Goal: Navigation & Orientation: Find specific page/section

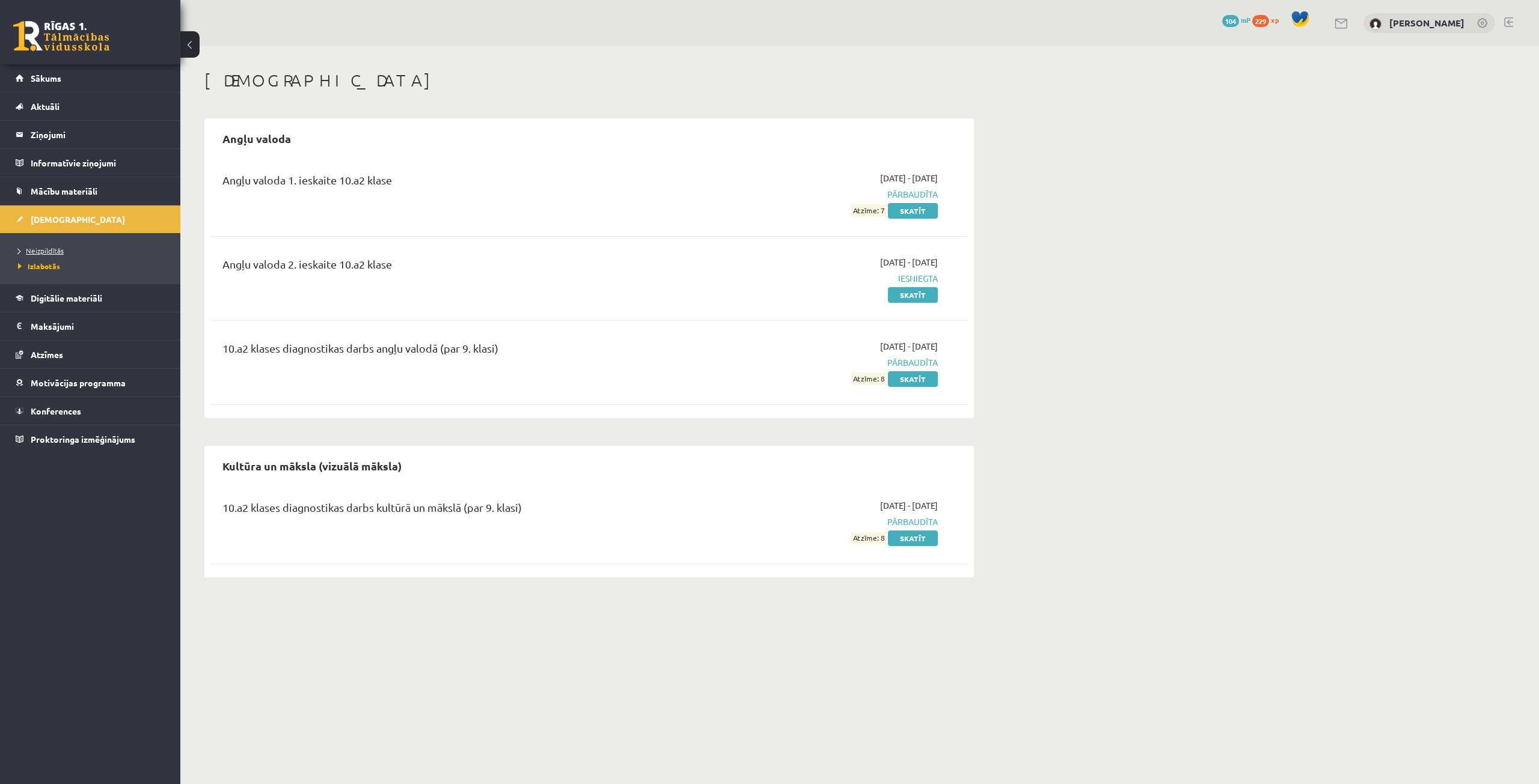
click at [58, 252] on span "Neizpildītās" at bounding box center [41, 250] width 46 height 9
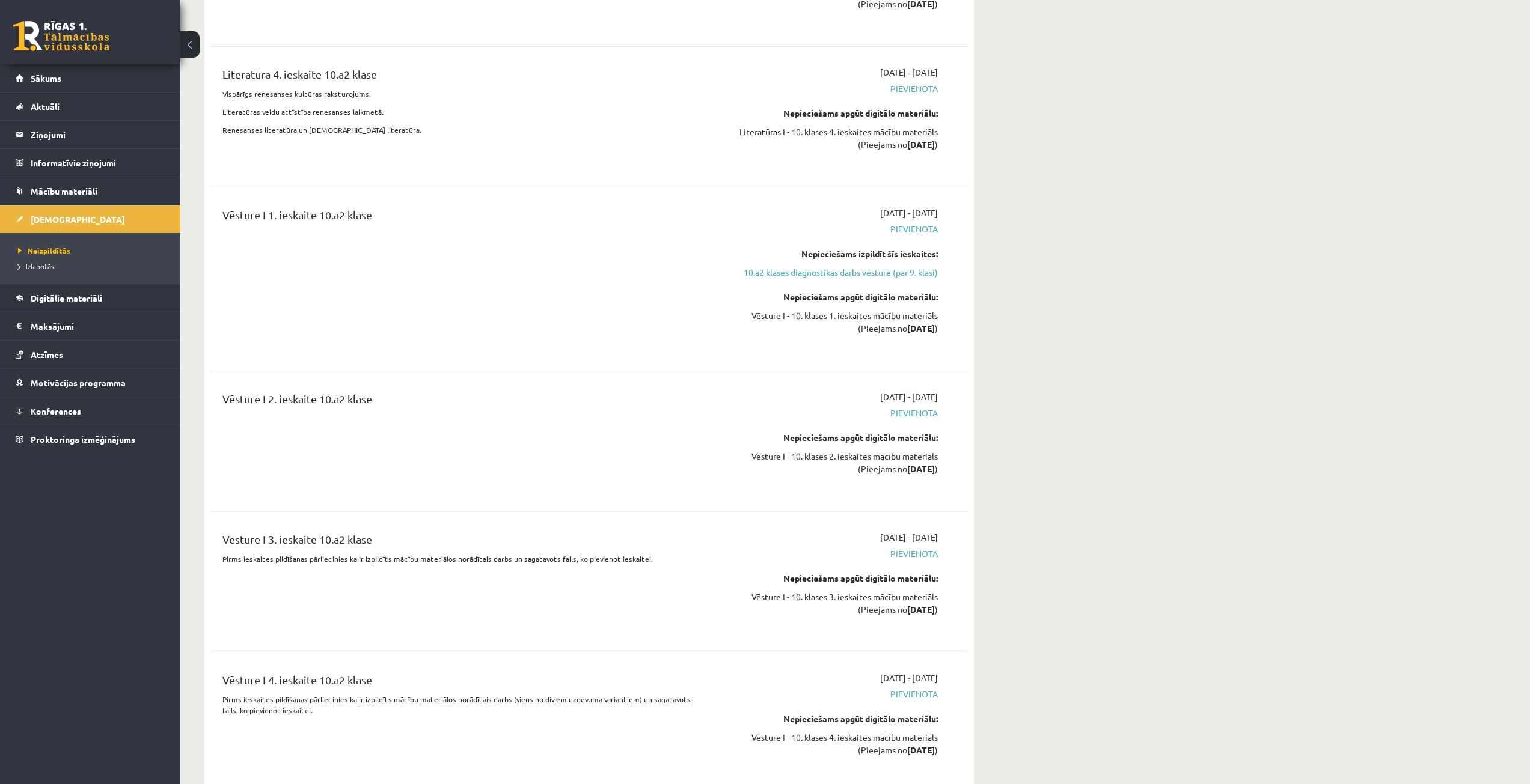
scroll to position [4086, 0]
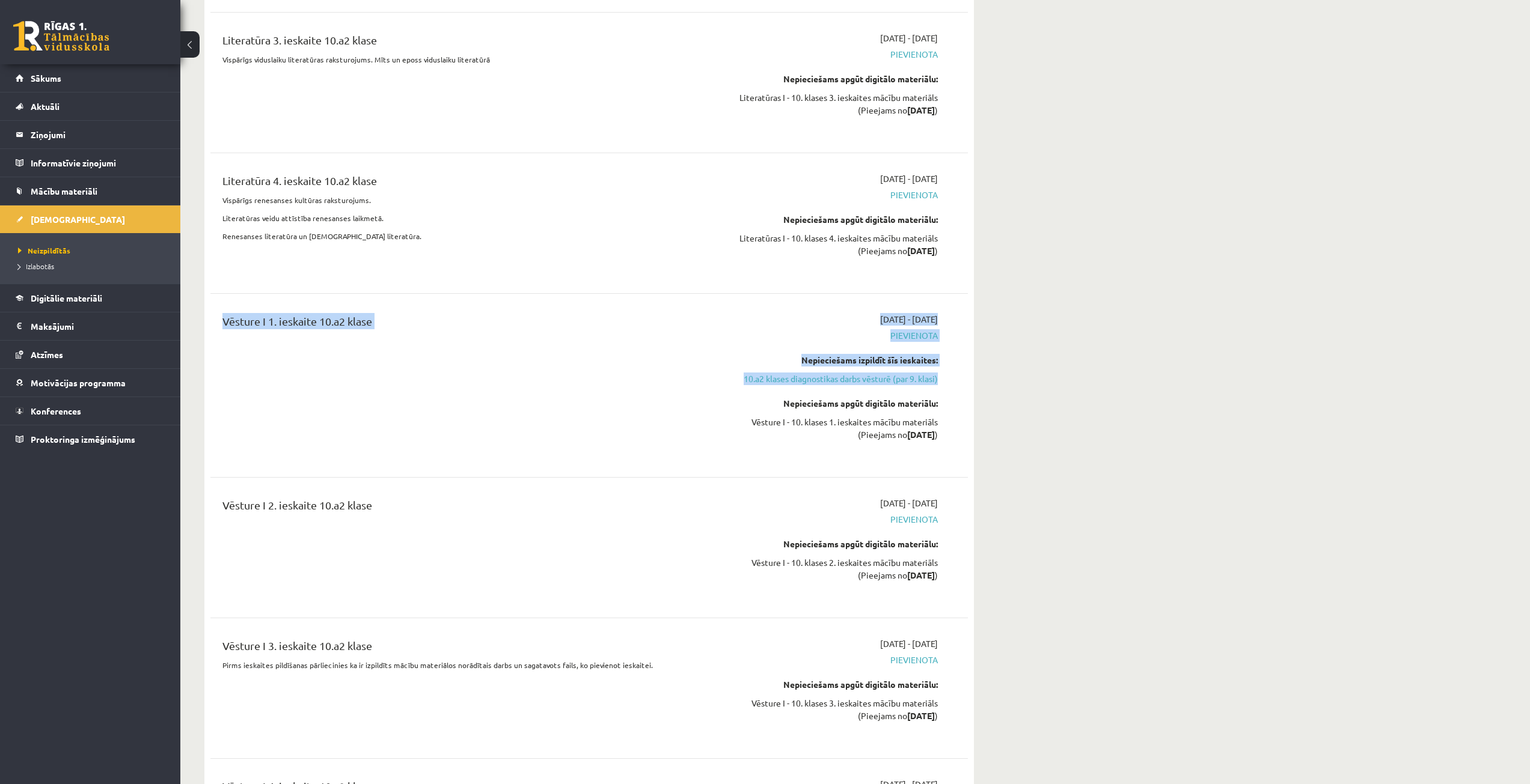
drag, startPoint x: 1530, startPoint y: 367, endPoint x: 1539, endPoint y: 266, distance: 101.4
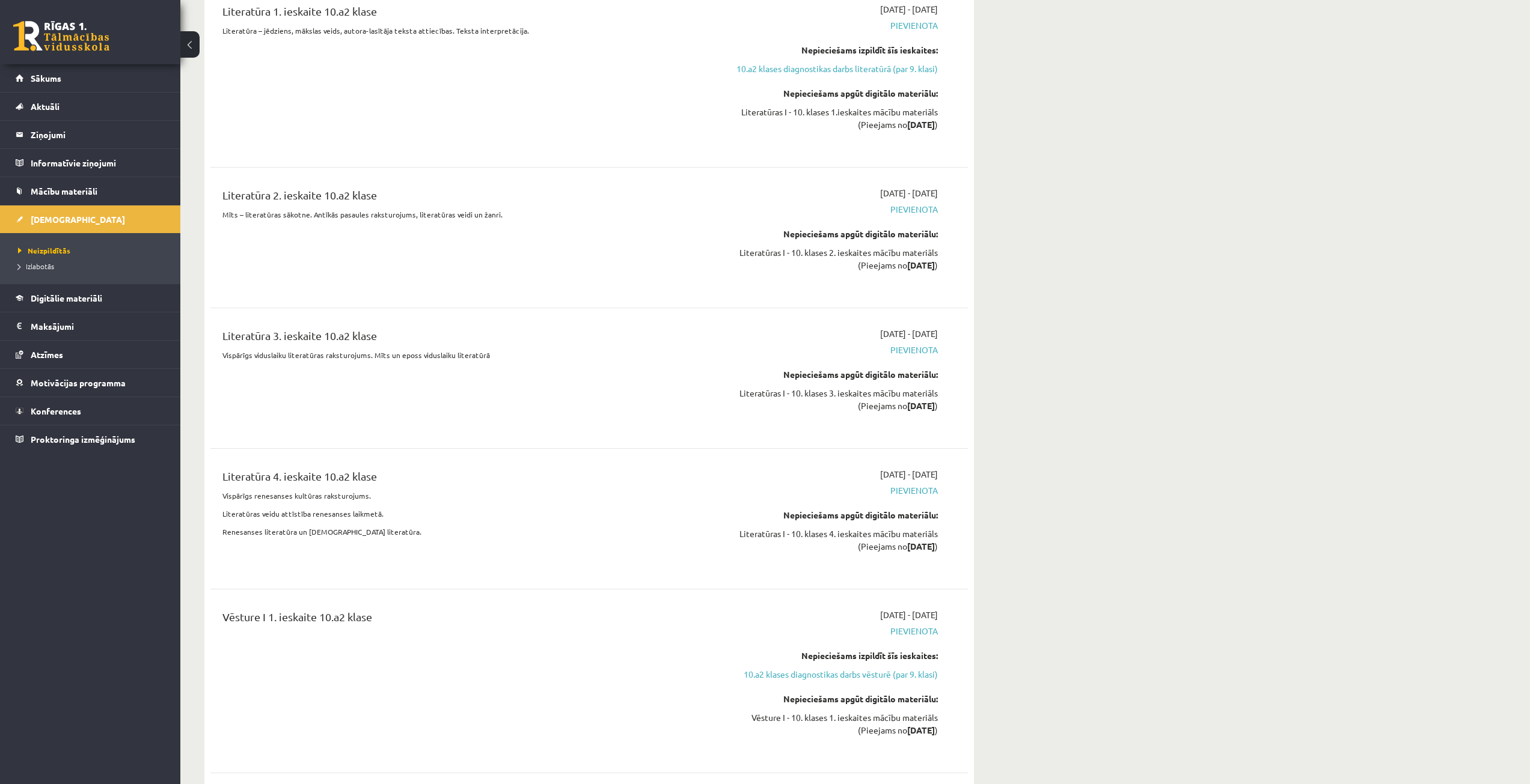
scroll to position [3604, 0]
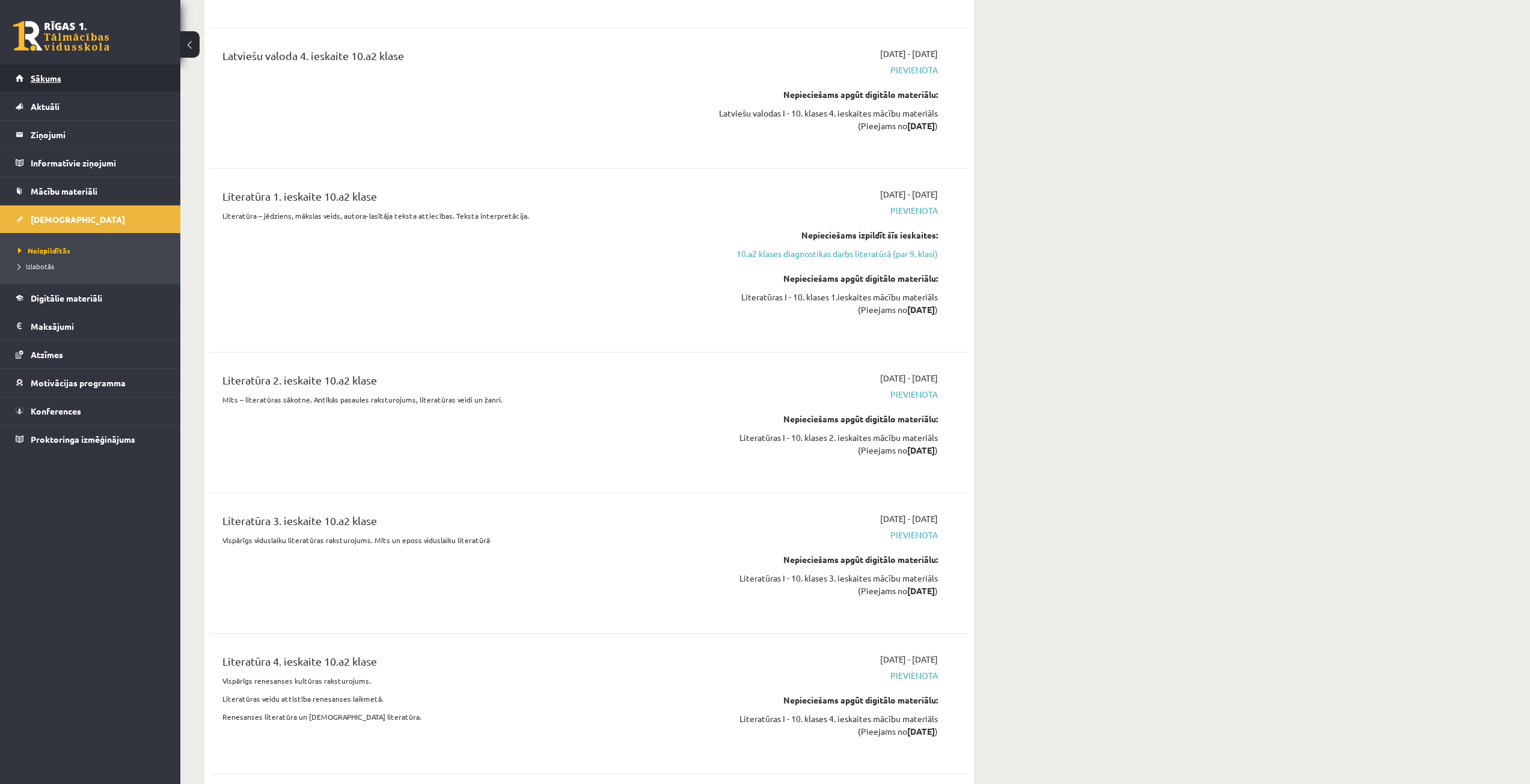
click at [60, 85] on link "Sākums" at bounding box center [91, 78] width 150 height 28
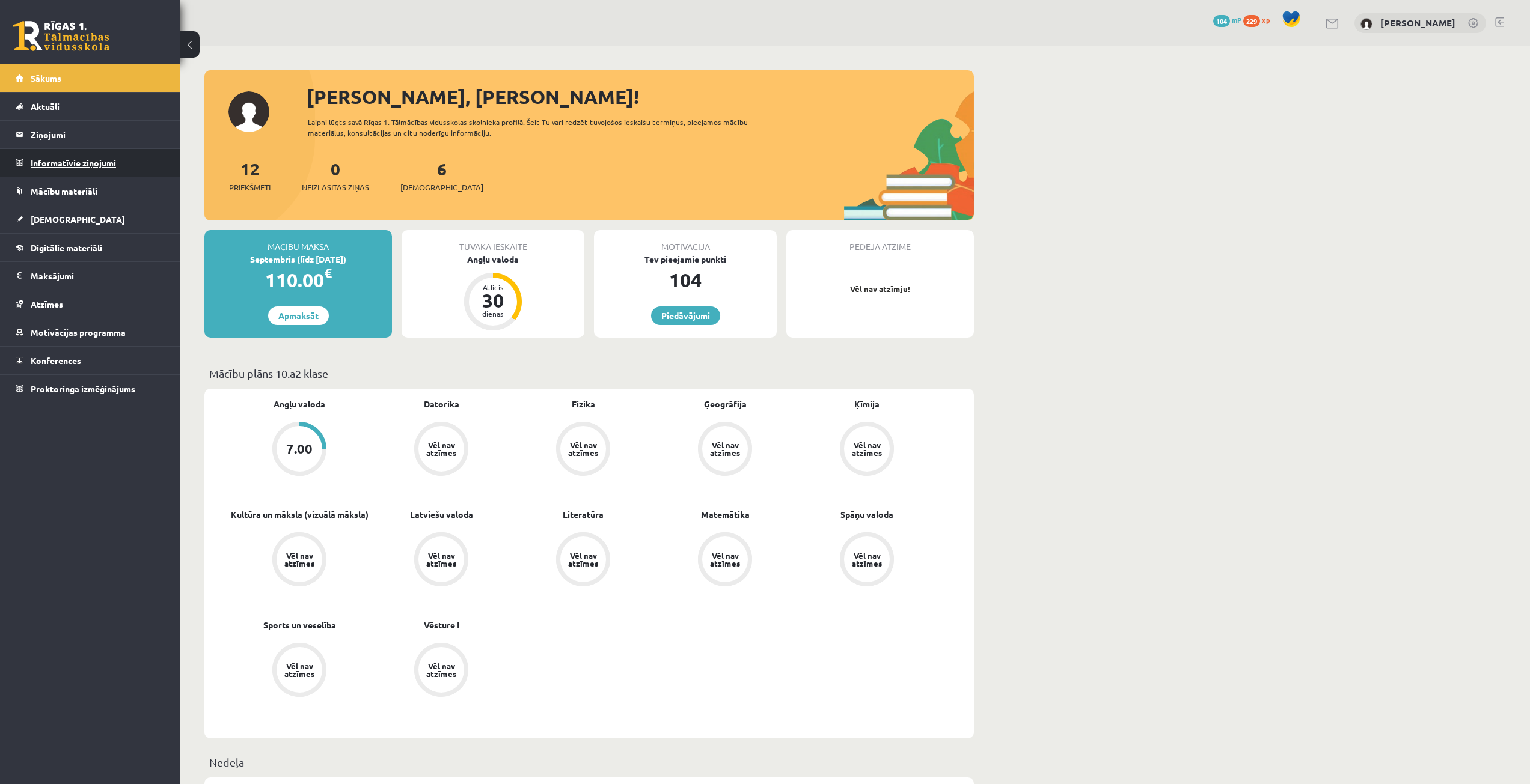
click at [105, 170] on legend "Informatīvie ziņojumi 0" at bounding box center [98, 163] width 135 height 28
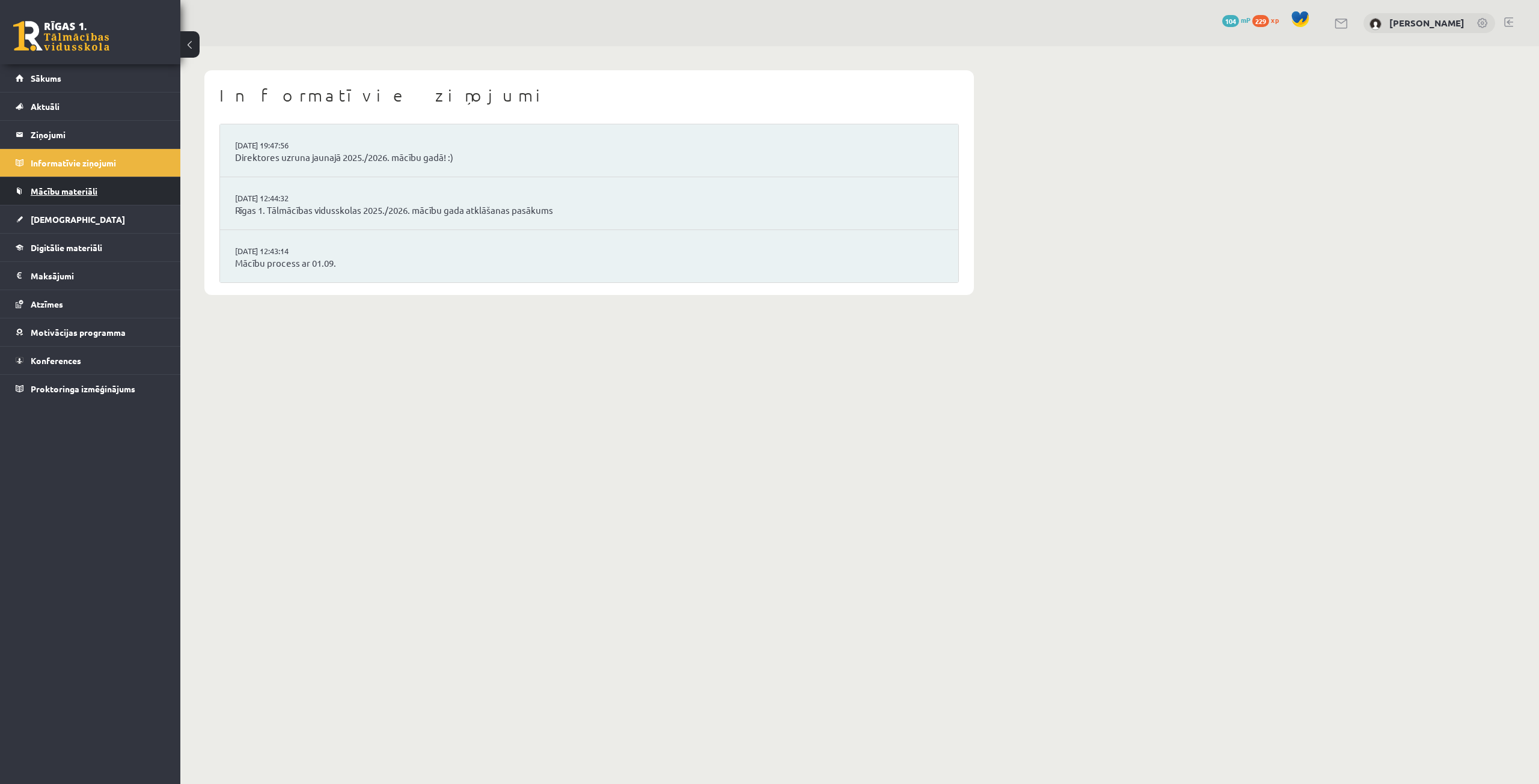
click at [94, 197] on link "Mācību materiāli" at bounding box center [91, 191] width 150 height 28
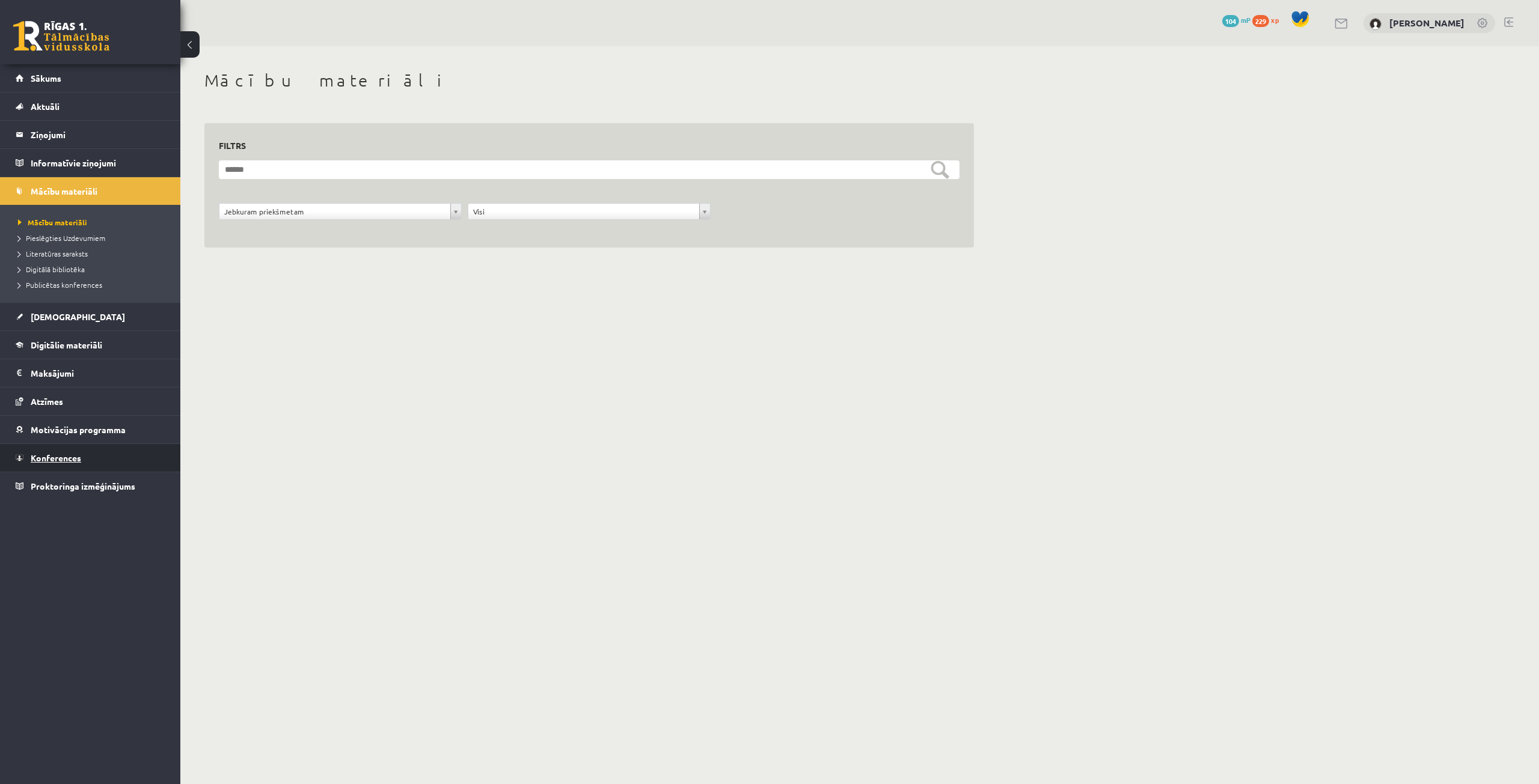
click at [62, 454] on span "Konferences" at bounding box center [56, 458] width 51 height 11
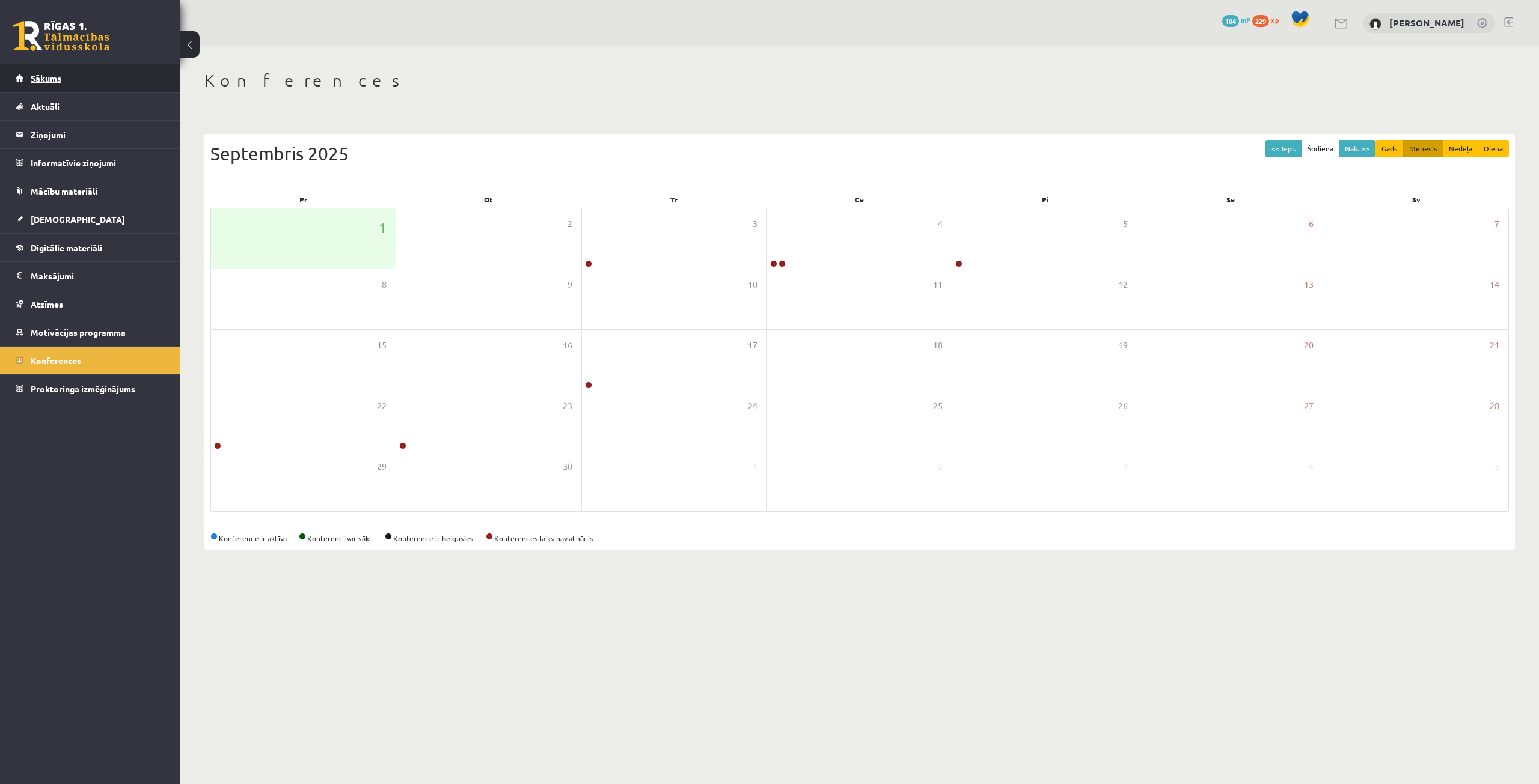
click at [66, 83] on link "Sākums" at bounding box center [91, 78] width 150 height 28
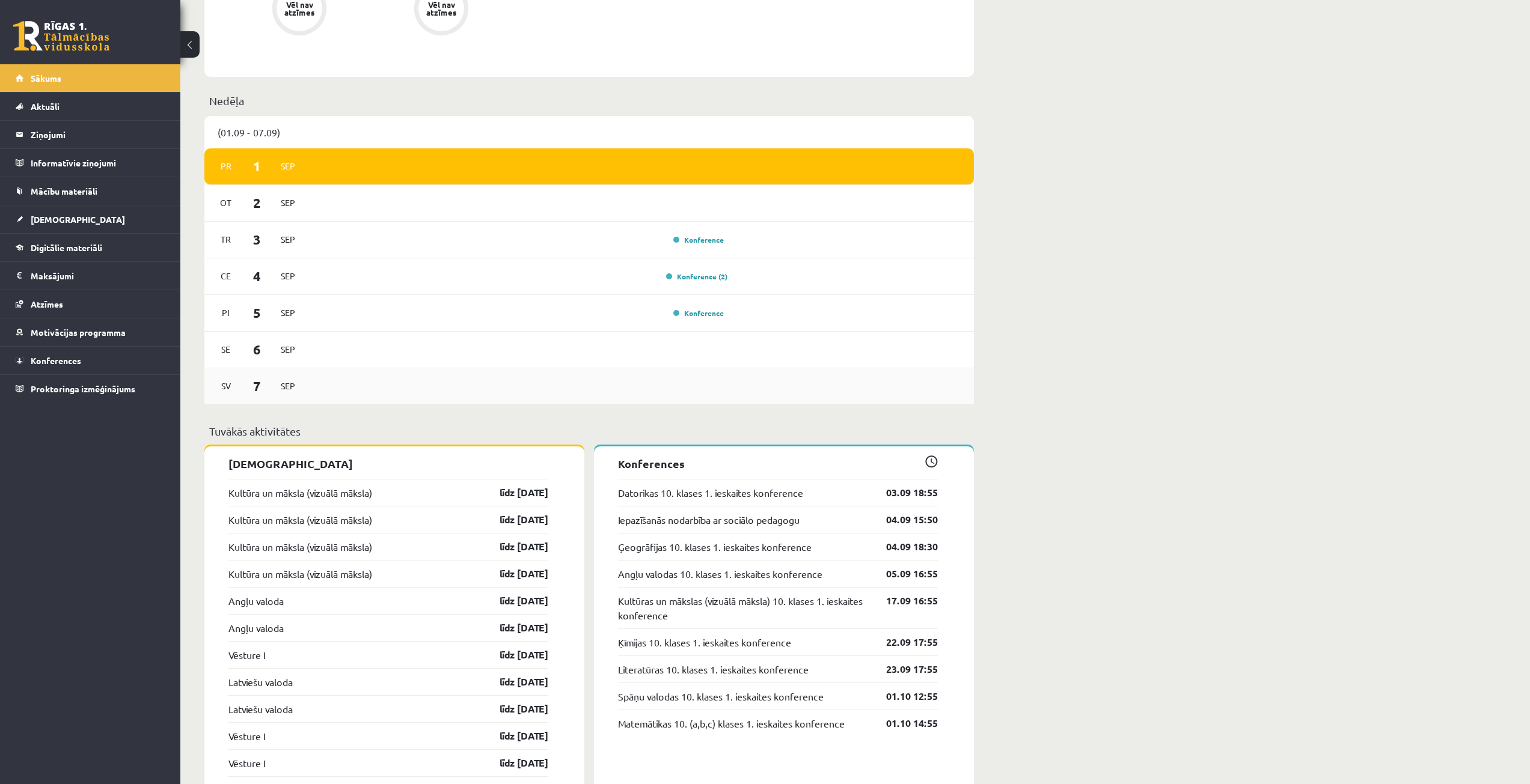
scroll to position [661, 0]
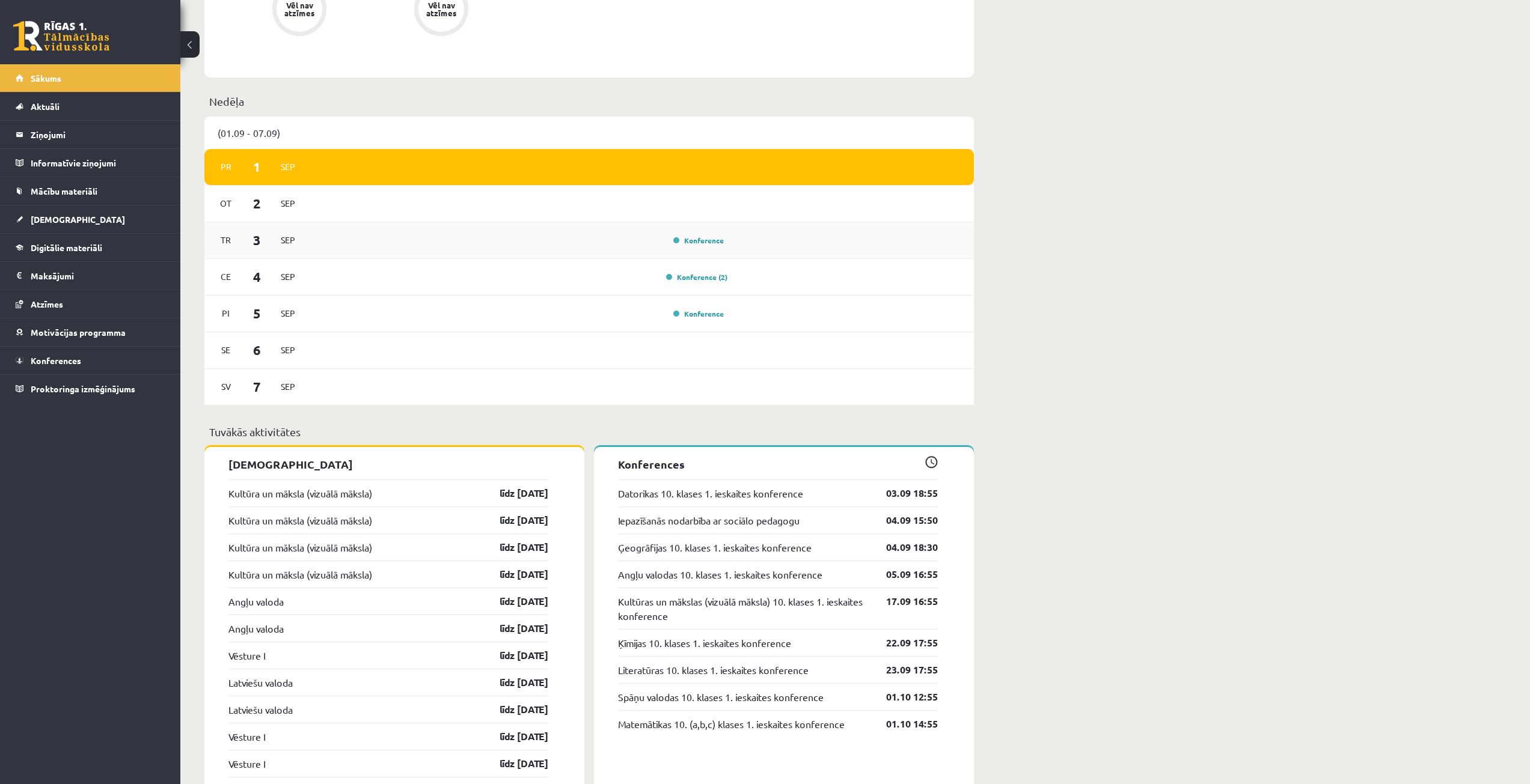
click at [693, 246] on div "Konference" at bounding box center [697, 241] width 60 height 12
click at [693, 238] on link "Konference" at bounding box center [698, 240] width 51 height 9
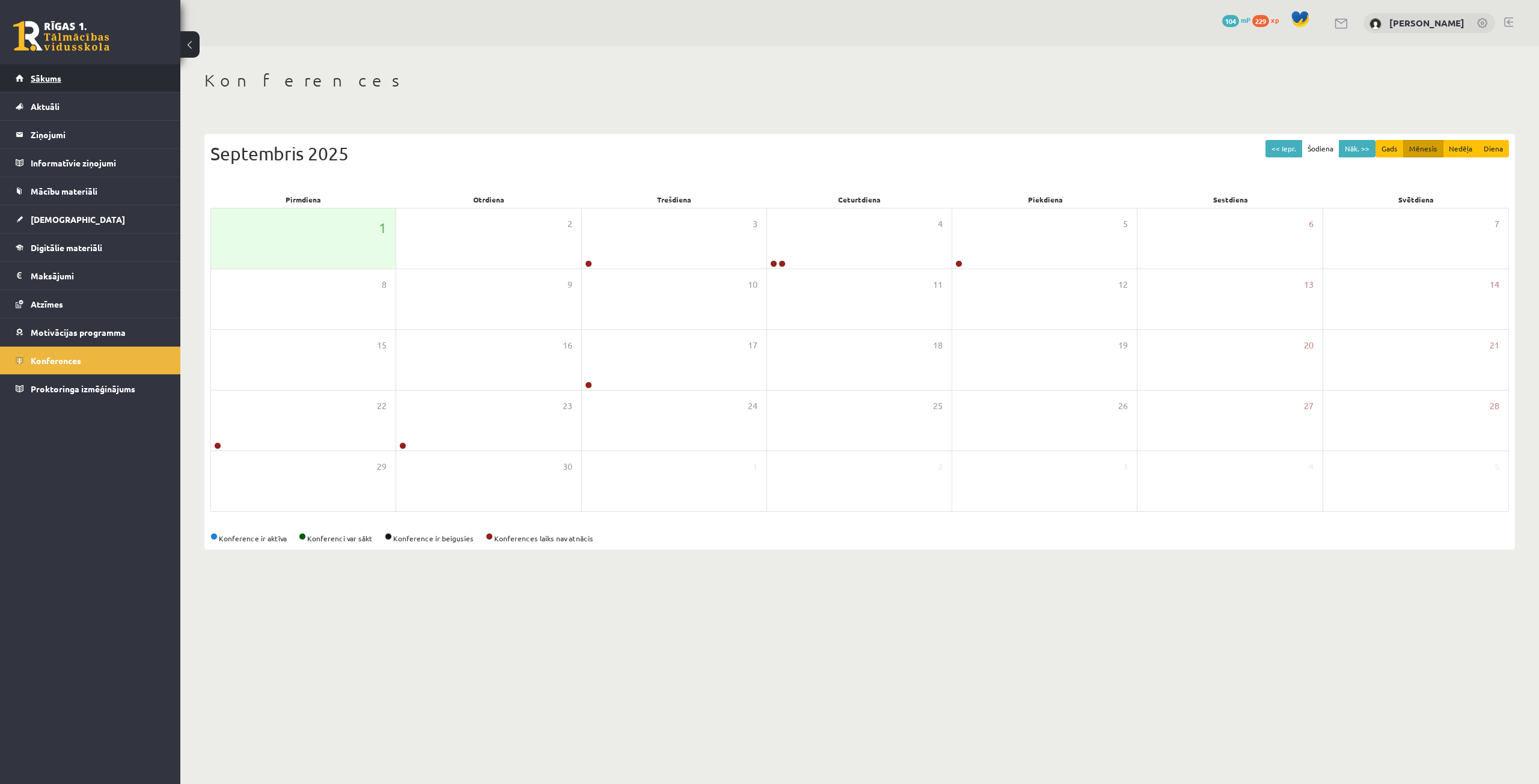
click at [66, 73] on link "Sākums" at bounding box center [91, 78] width 150 height 28
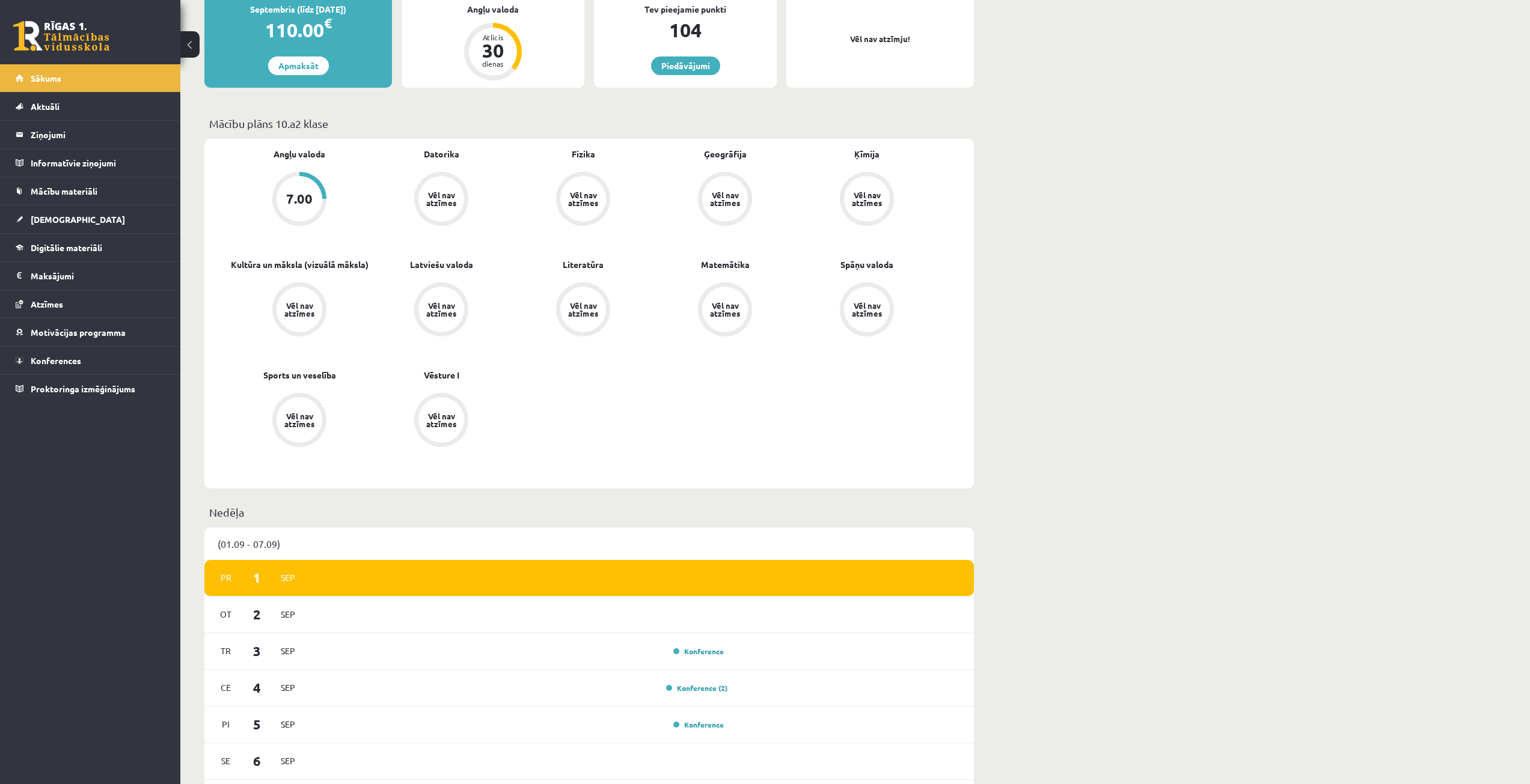
scroll to position [361, 0]
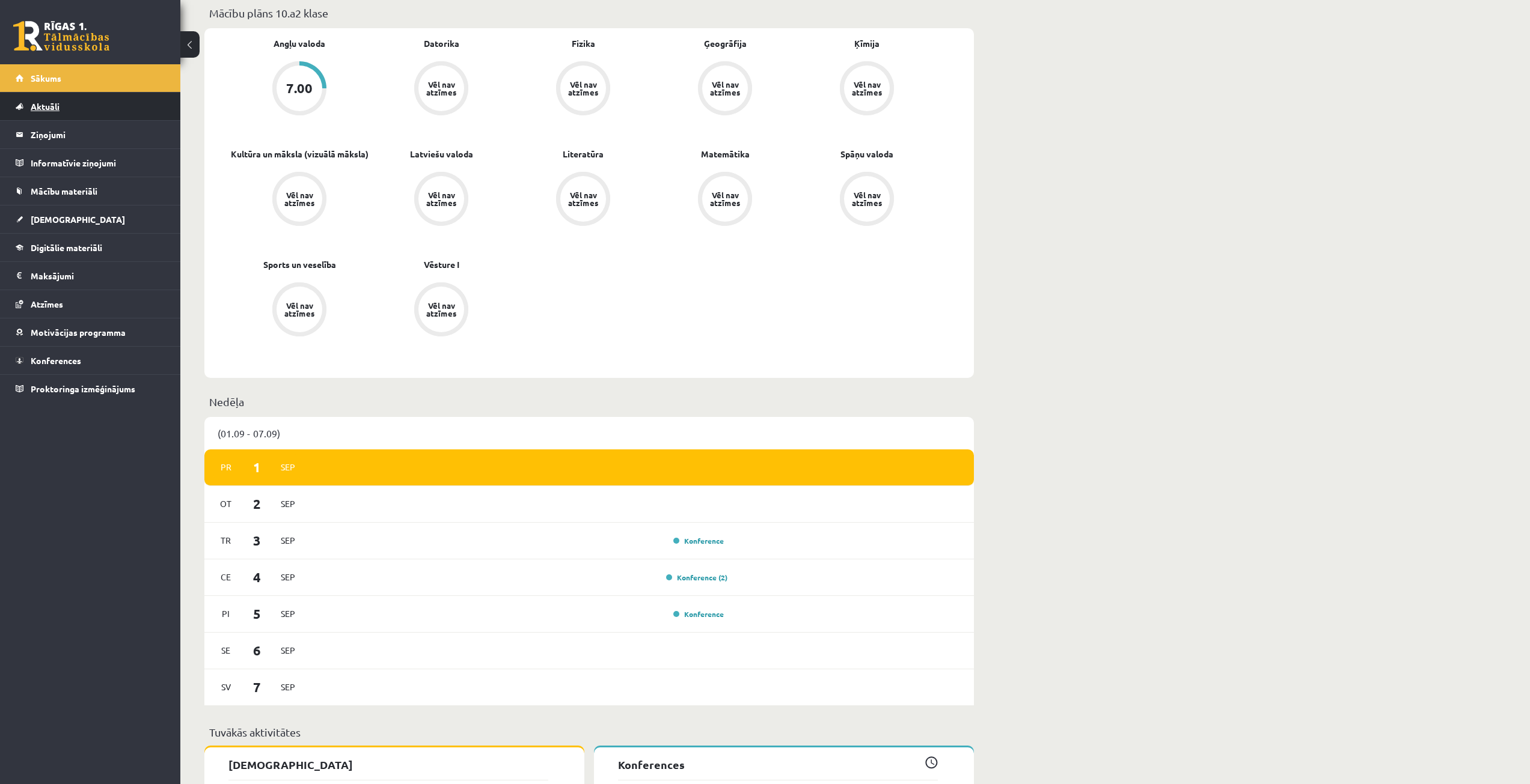
click at [98, 112] on link "Aktuāli" at bounding box center [91, 106] width 150 height 28
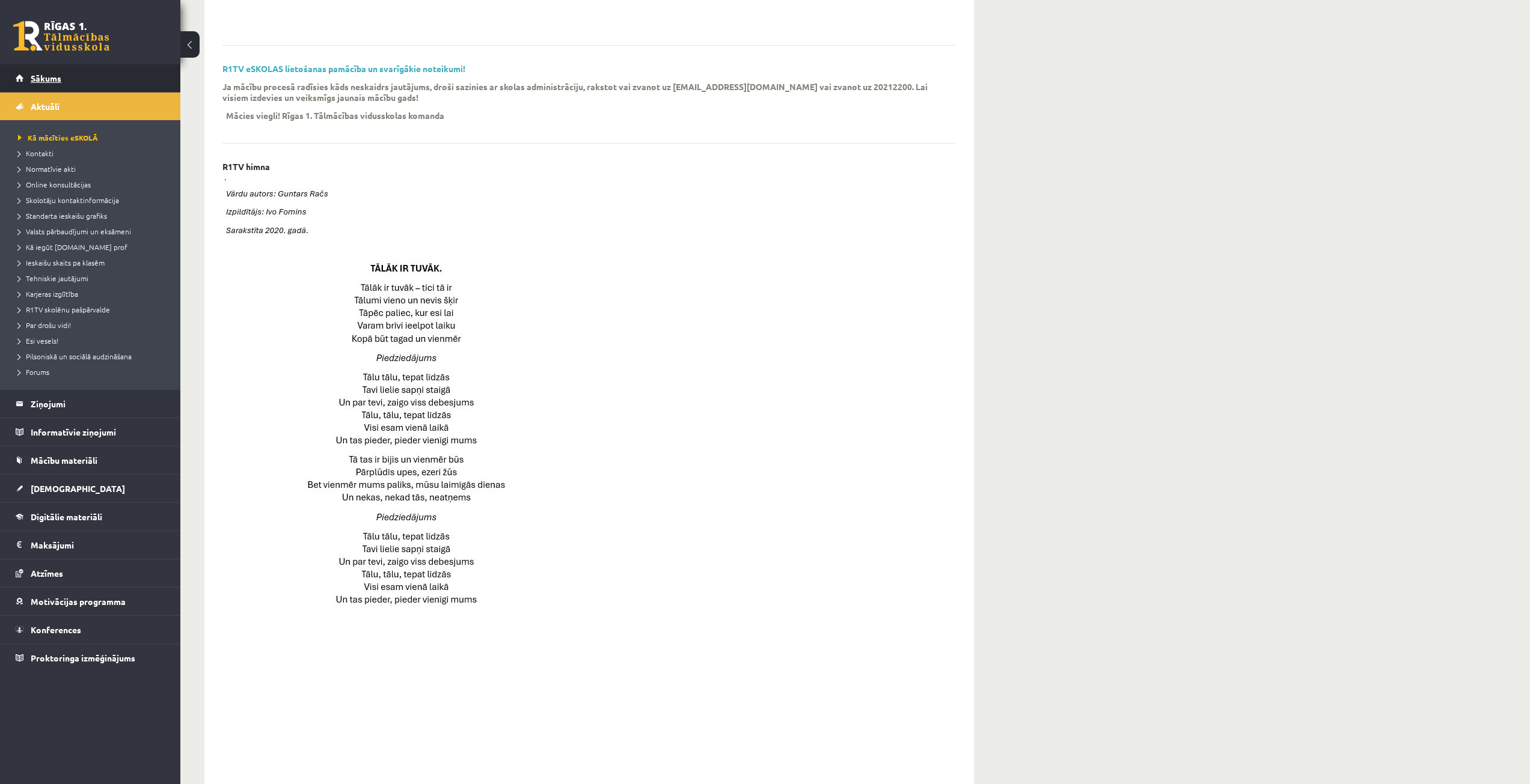
click at [72, 85] on link "Sākums" at bounding box center [91, 78] width 150 height 28
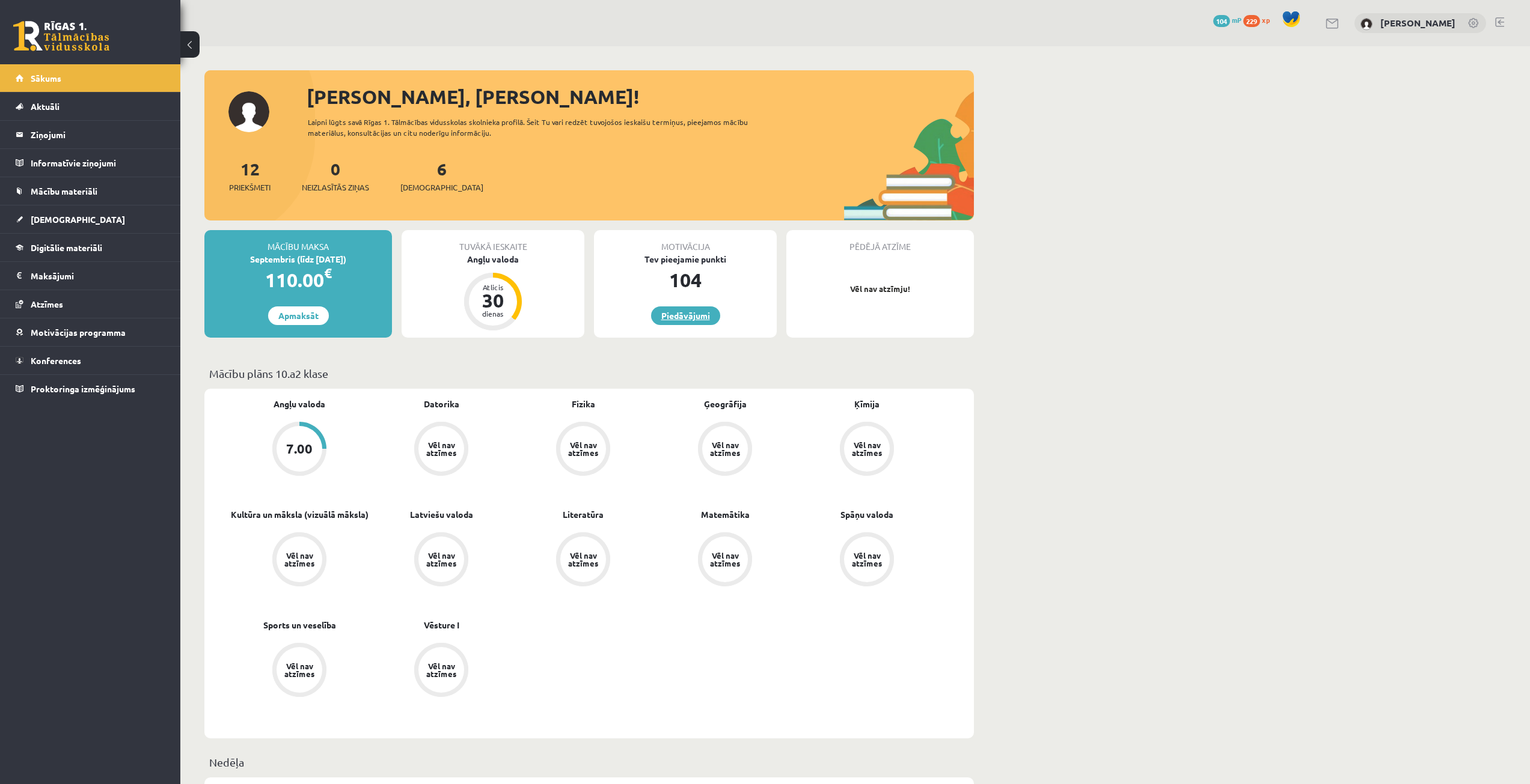
click at [692, 315] on link "Piedāvājumi" at bounding box center [686, 316] width 69 height 19
